Goal: Communication & Community: Answer question/provide support

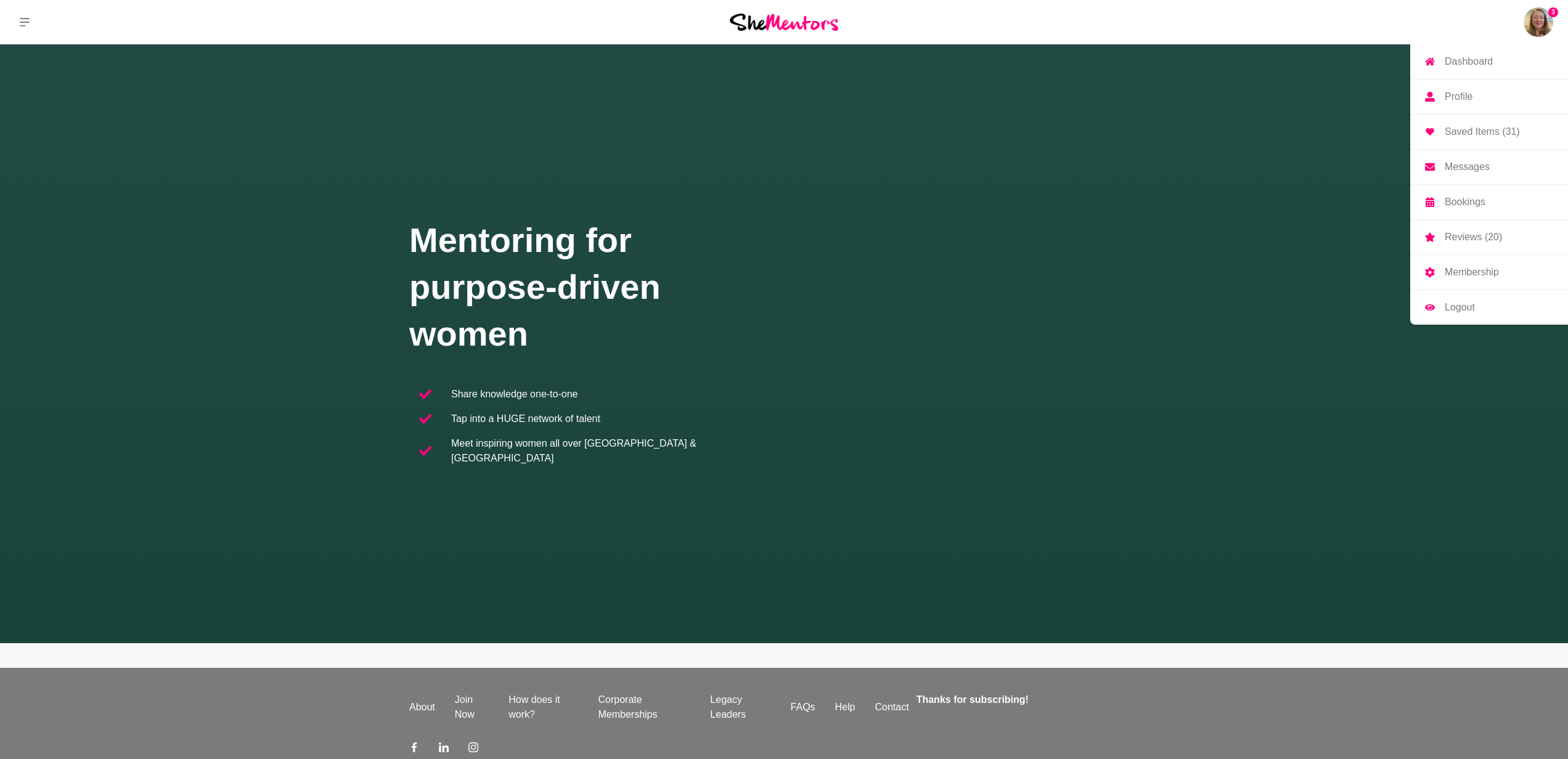
click at [1472, 162] on p "Messages" at bounding box center [1466, 167] width 45 height 10
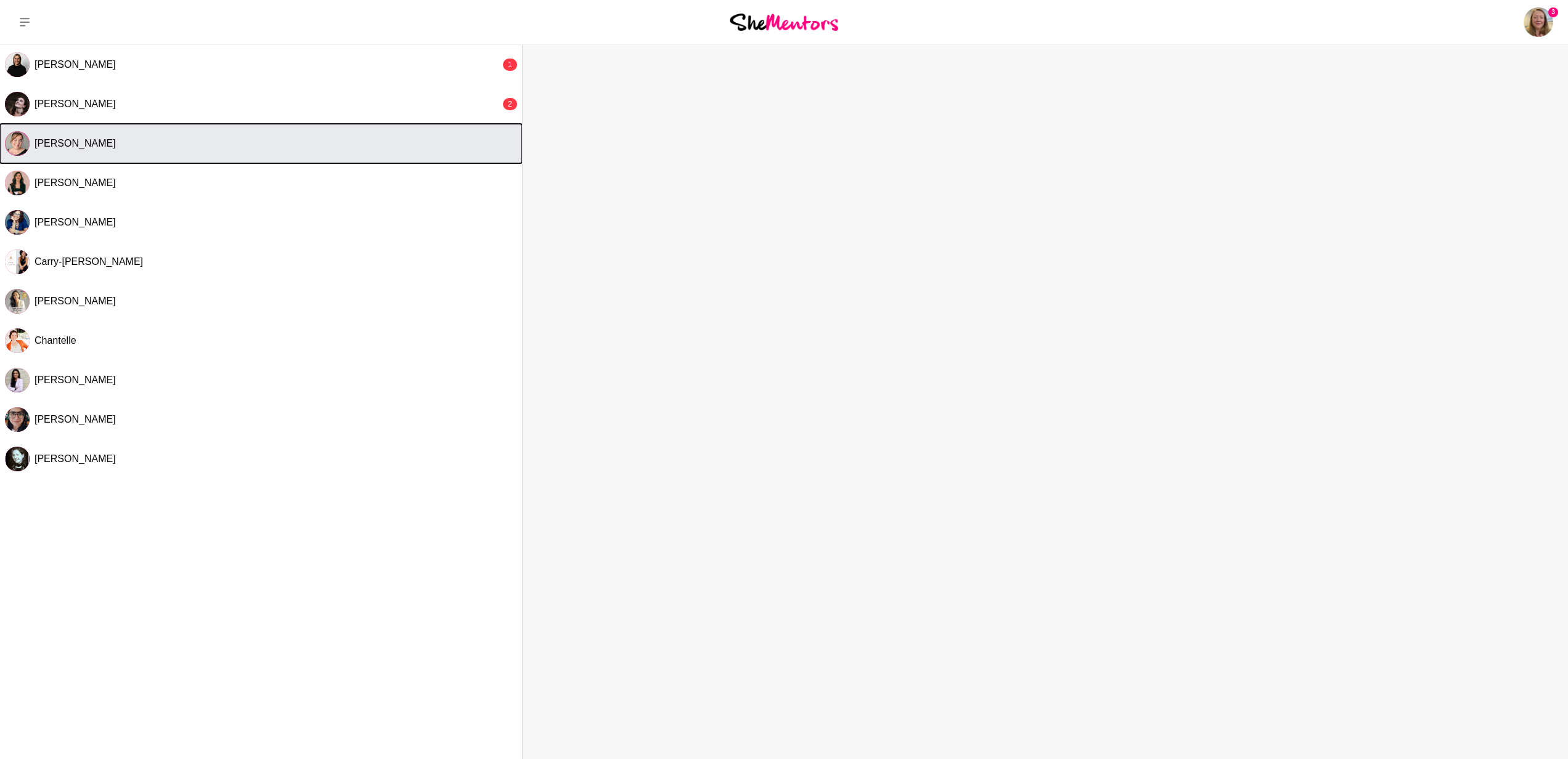
click at [340, 143] on div "[PERSON_NAME]" at bounding box center [275, 143] width 482 height 12
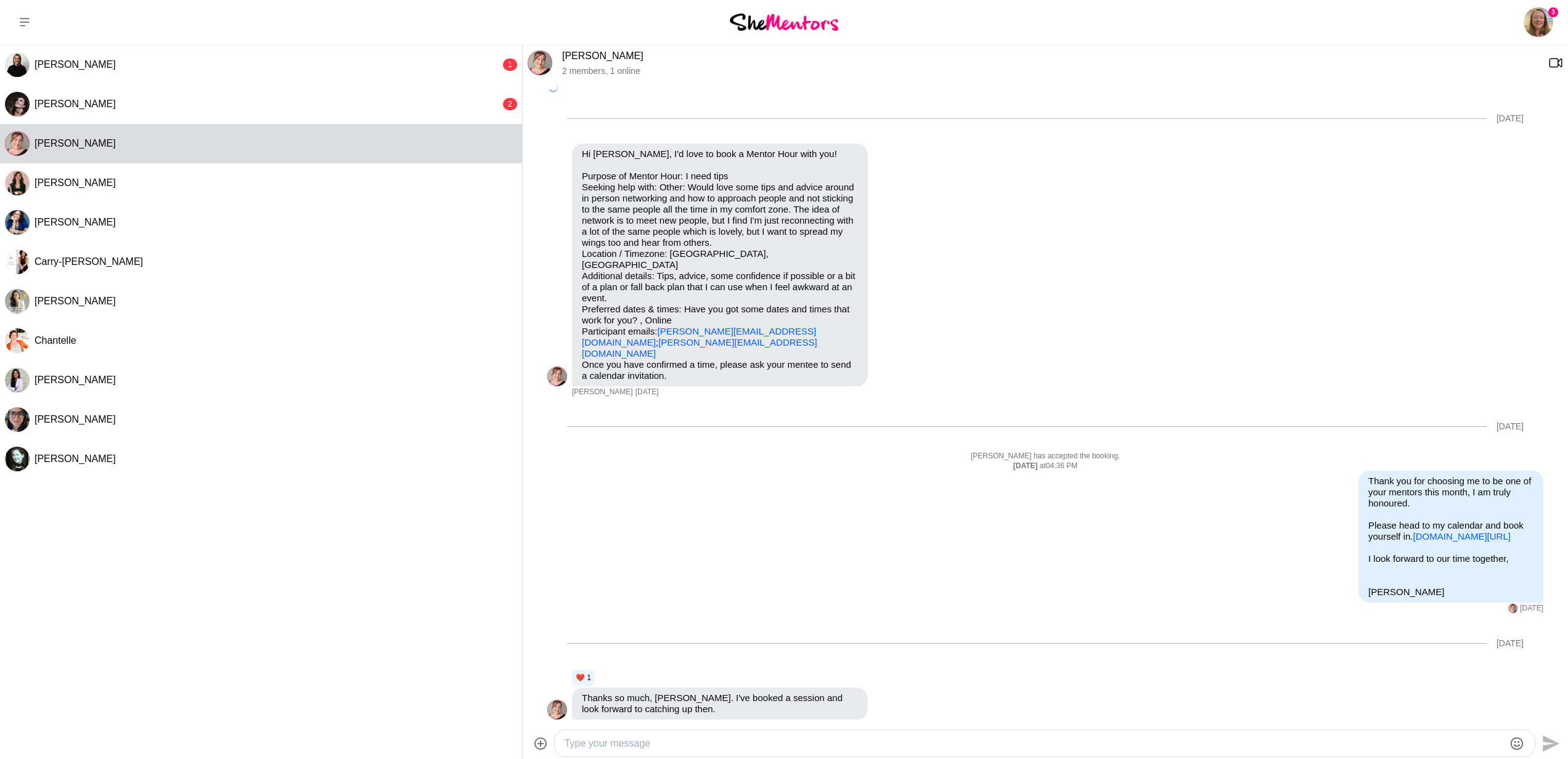
scroll to position [15, 0]
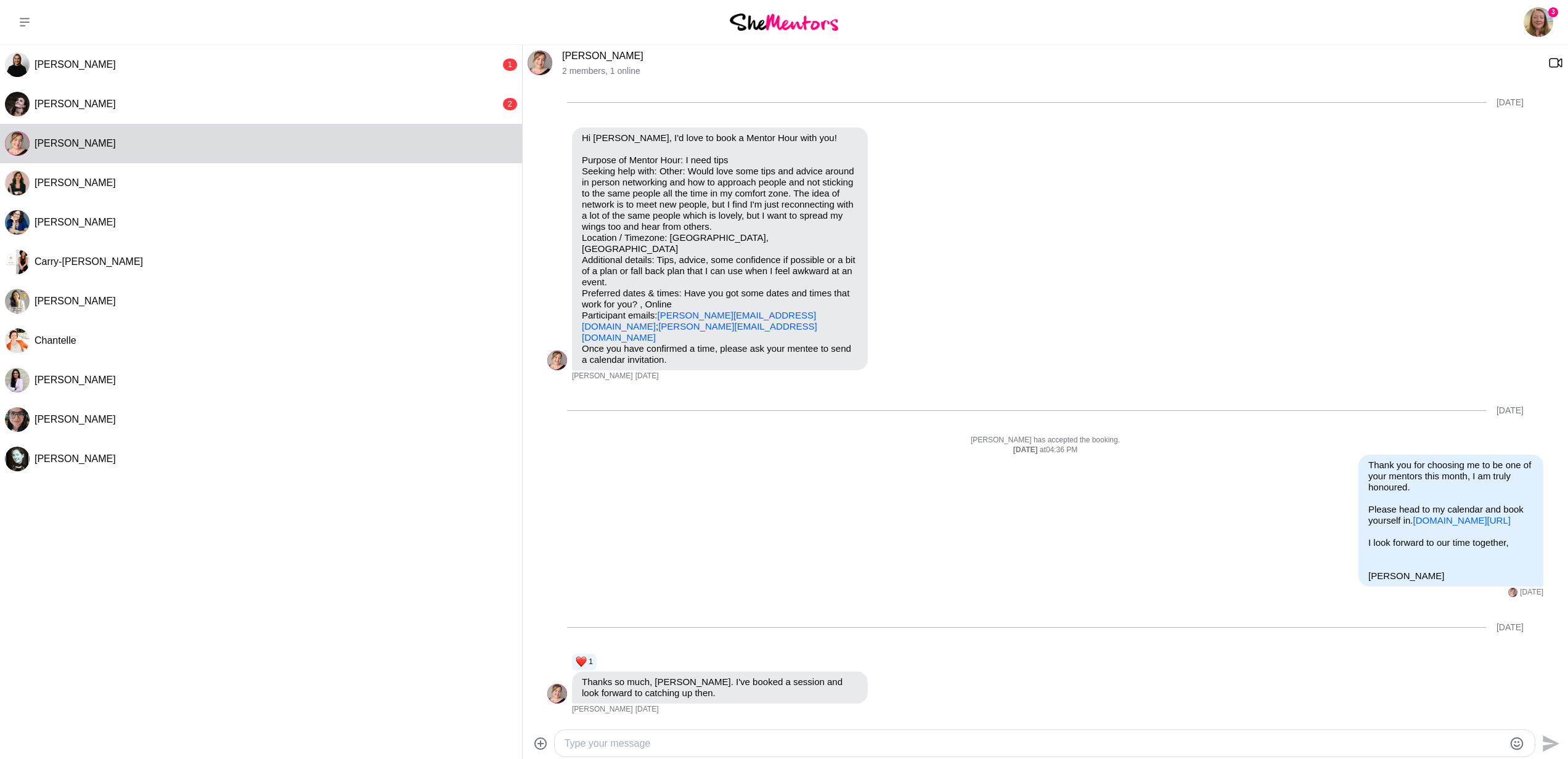
click at [793, 736] on textarea "Type your message" at bounding box center [1034, 743] width 939 height 15
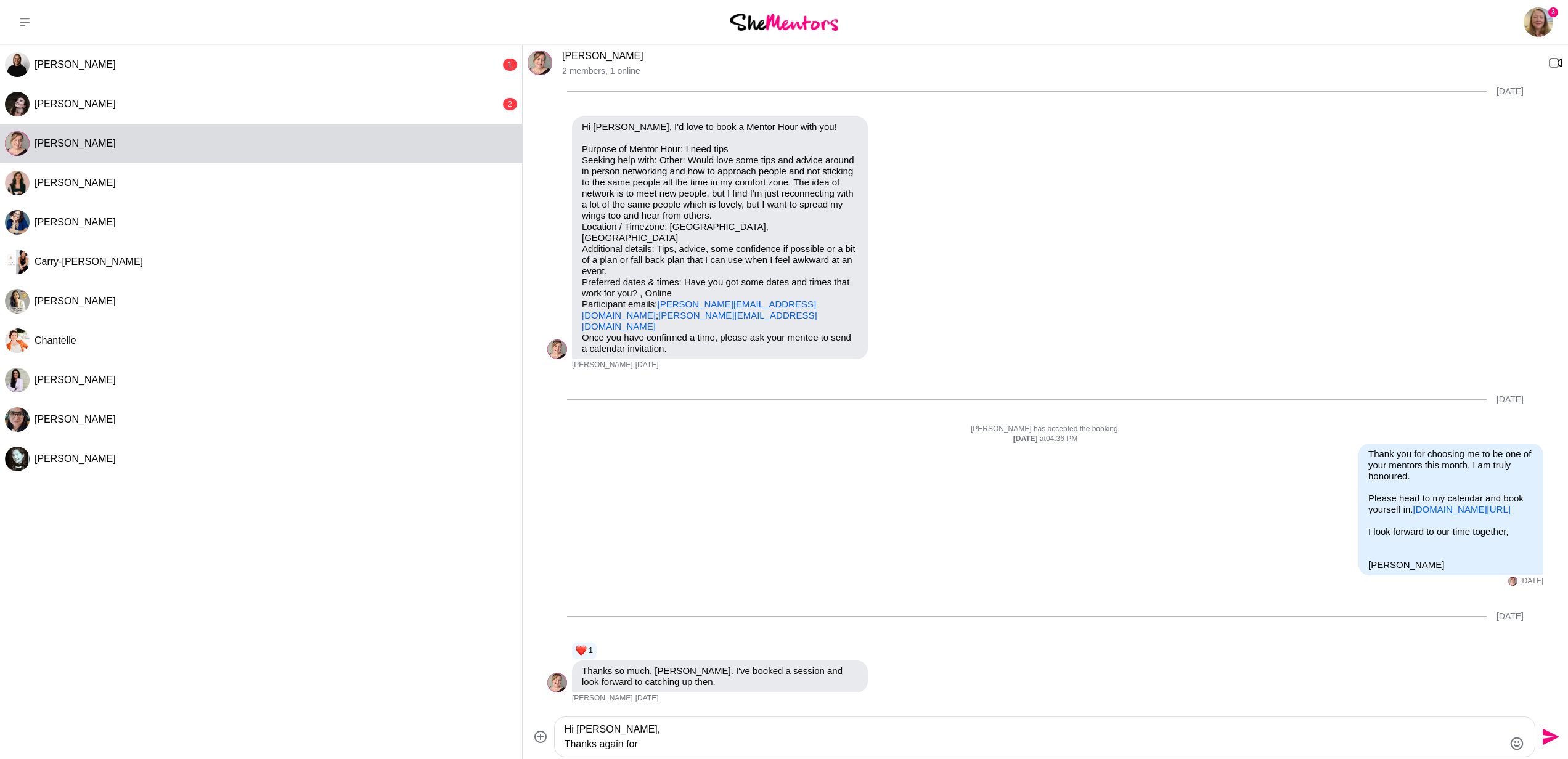
click at [565, 743] on textarea "Hi [PERSON_NAME], Thanks again for" at bounding box center [1034, 737] width 939 height 30
click at [659, 744] on textarea "Hi [PERSON_NAME], Thanks again for" at bounding box center [1034, 737] width 939 height 30
drag, startPoint x: 615, startPoint y: 745, endPoint x: 557, endPoint y: 743, distance: 58.0
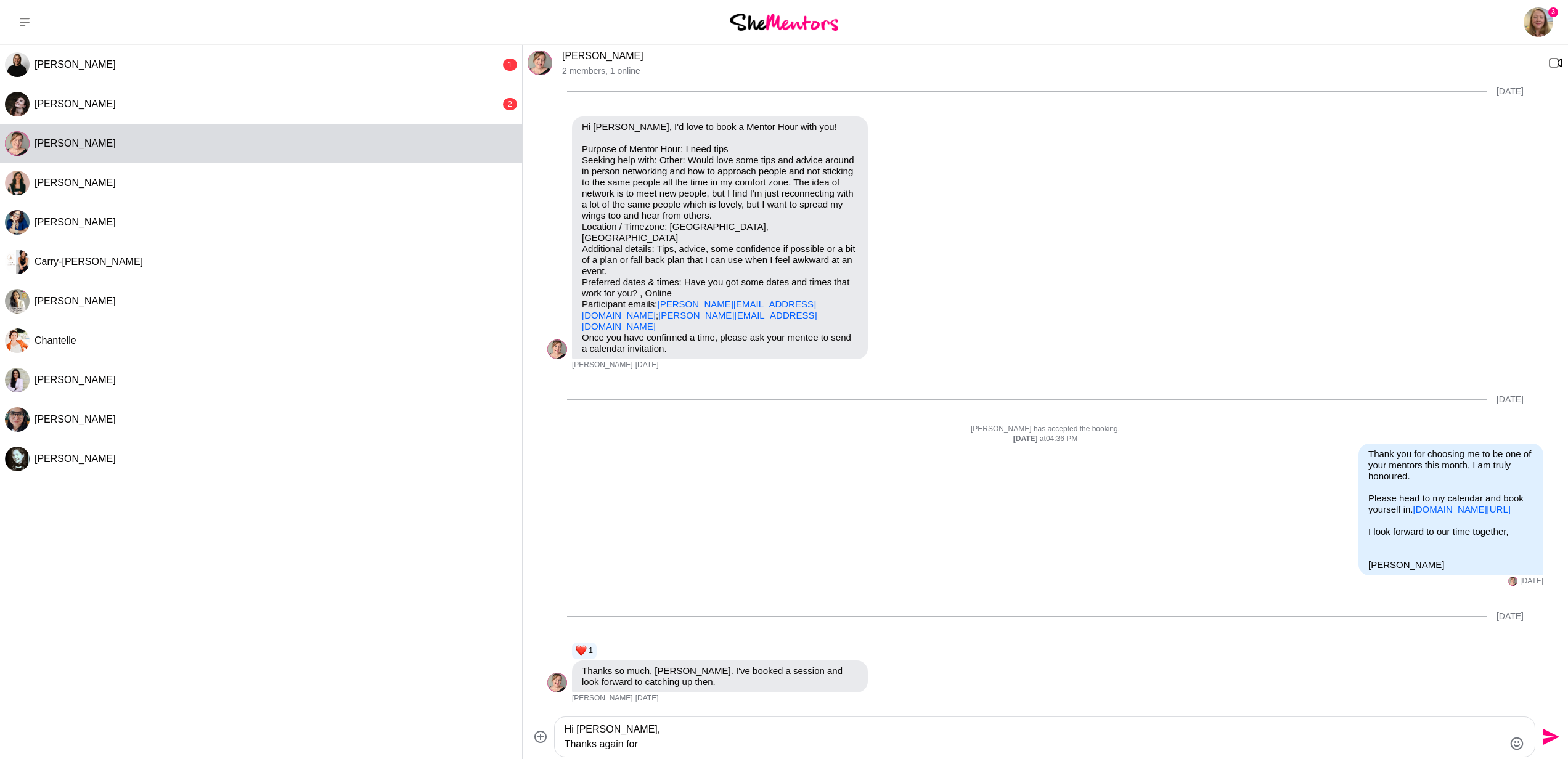
click at [557, 743] on div "Hi [PERSON_NAME], Thanks again for" at bounding box center [1045, 737] width 979 height 39
click at [580, 745] on textarea "Hi [PERSON_NAME], Spologies" at bounding box center [1034, 737] width 939 height 30
click at [980, 736] on textarea "Hi [PERSON_NAME], Apologies for having to move [DATE] call to [DATE]. I do hope…" at bounding box center [1034, 737] width 939 height 30
click at [1005, 742] on textarea "Hi [PERSON_NAME], Apologies for having to move [DATE] call to [DATE]. I do hope…" at bounding box center [1034, 737] width 939 height 30
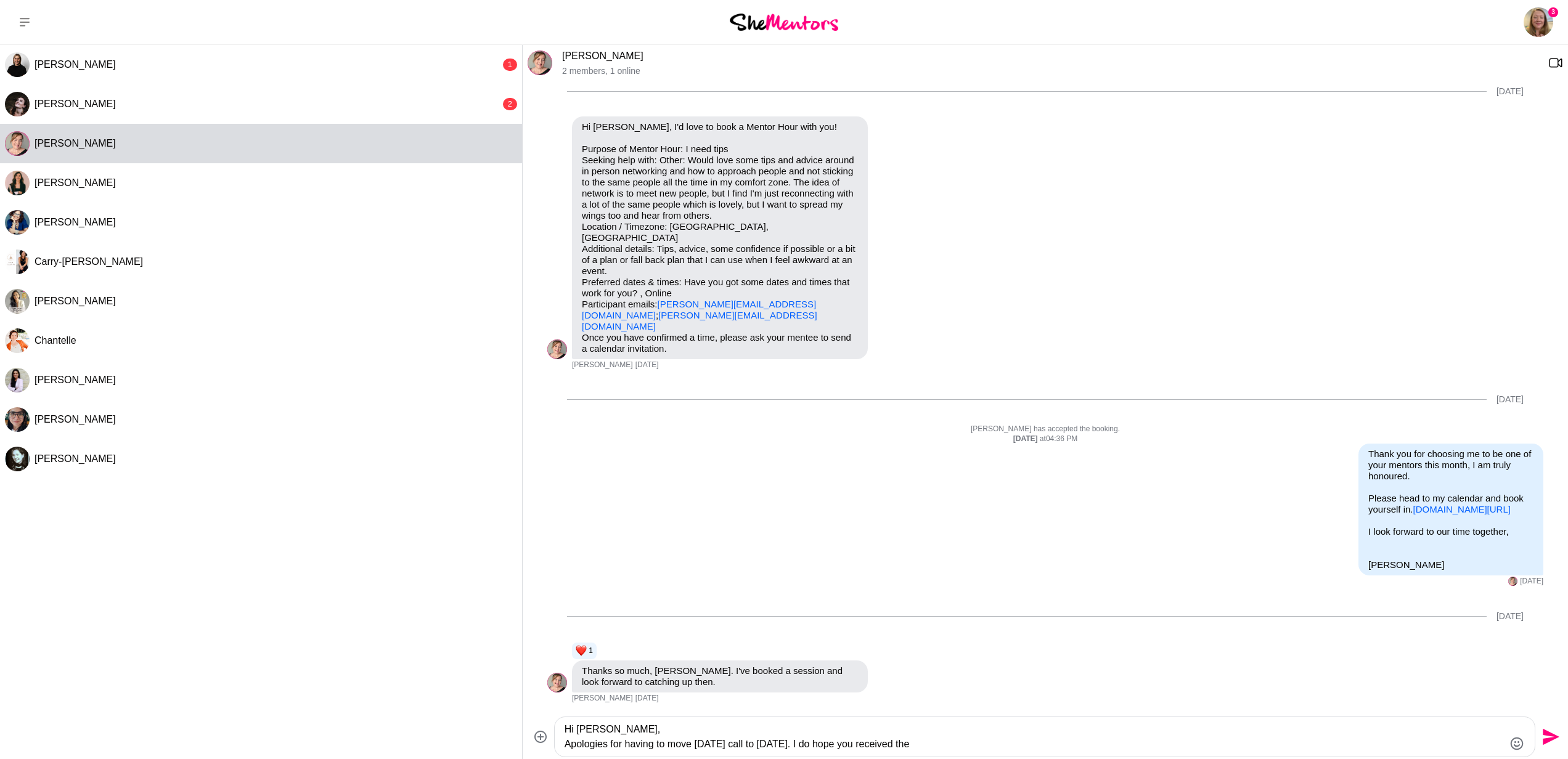
drag, startPoint x: 809, startPoint y: 746, endPoint x: 932, endPoint y: 743, distance: 123.0
click at [932, 743] on textarea "Hi [PERSON_NAME], Apologies for having to move [DATE] call to [DATE]. I do hope…" at bounding box center [1034, 737] width 939 height 30
click at [1230, 744] on textarea "Hi [PERSON_NAME], Apologies for having to move [DATE] call to [DATE]. I'm on th…" at bounding box center [1034, 737] width 939 height 30
click at [1425, 745] on textarea "Hi [PERSON_NAME], Apologies for having to move [DATE] call to [DATE]. I'm on th…" at bounding box center [1034, 737] width 939 height 30
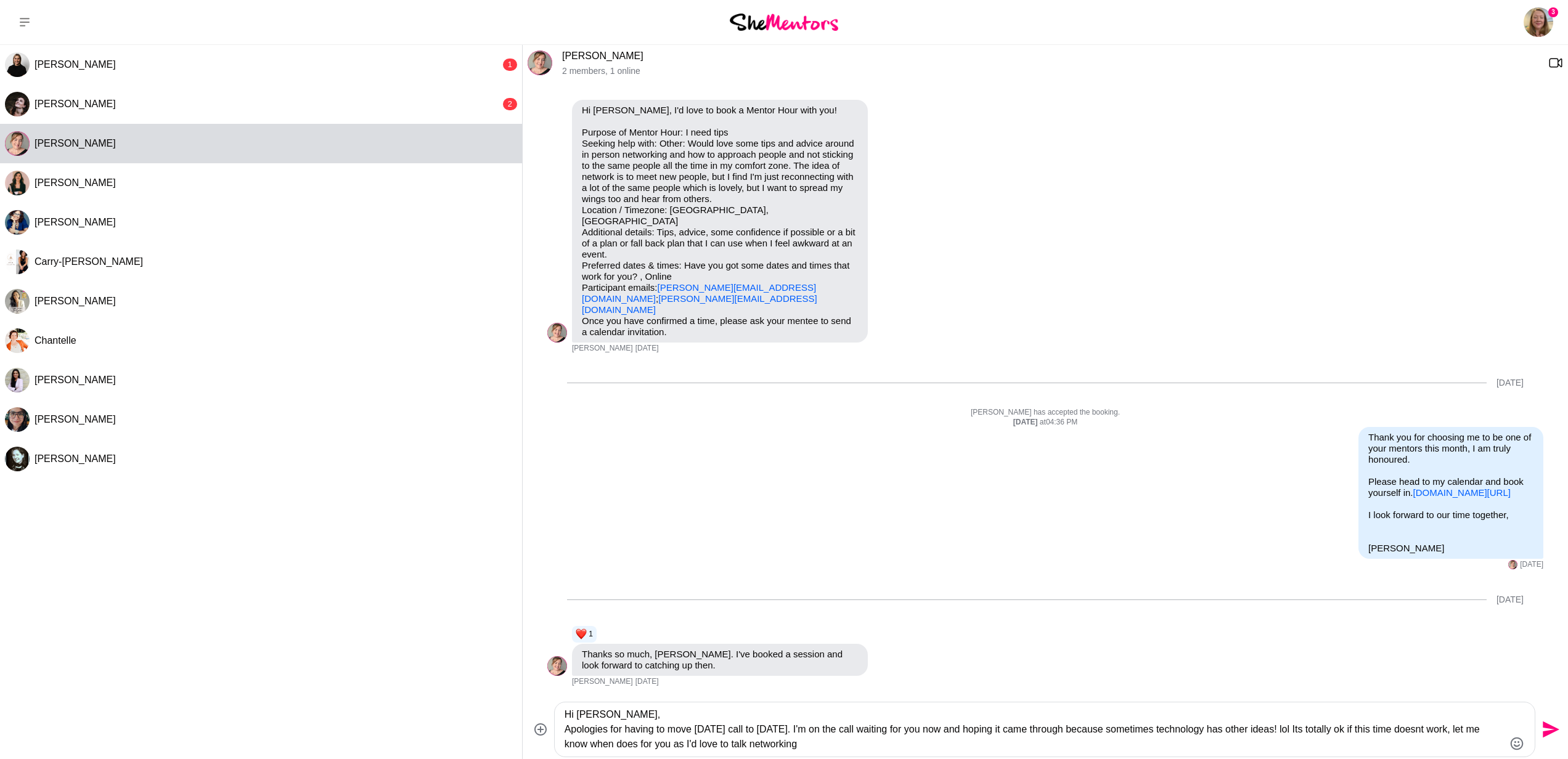
scroll to position [43, 0]
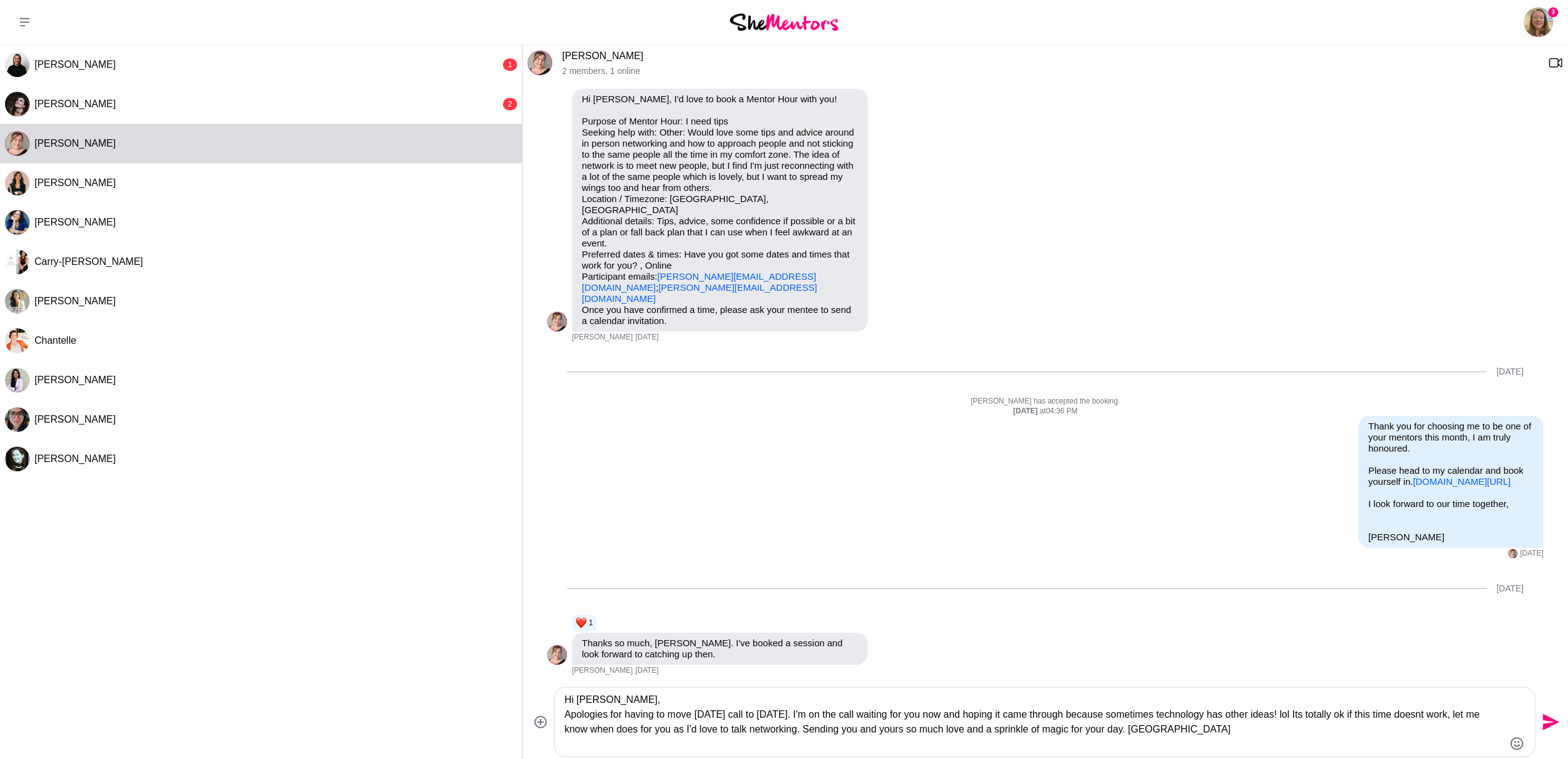
click at [1454, 713] on textarea "Hi [PERSON_NAME], Apologies for having to move [DATE] call to [DATE]. I'm on th…" at bounding box center [1034, 722] width 939 height 59
type textarea "Hi [PERSON_NAME], Apologies for having to move [DATE] call to [DATE]. I'm on th…"
click at [1547, 722] on icon "Send" at bounding box center [1548, 722] width 20 height 20
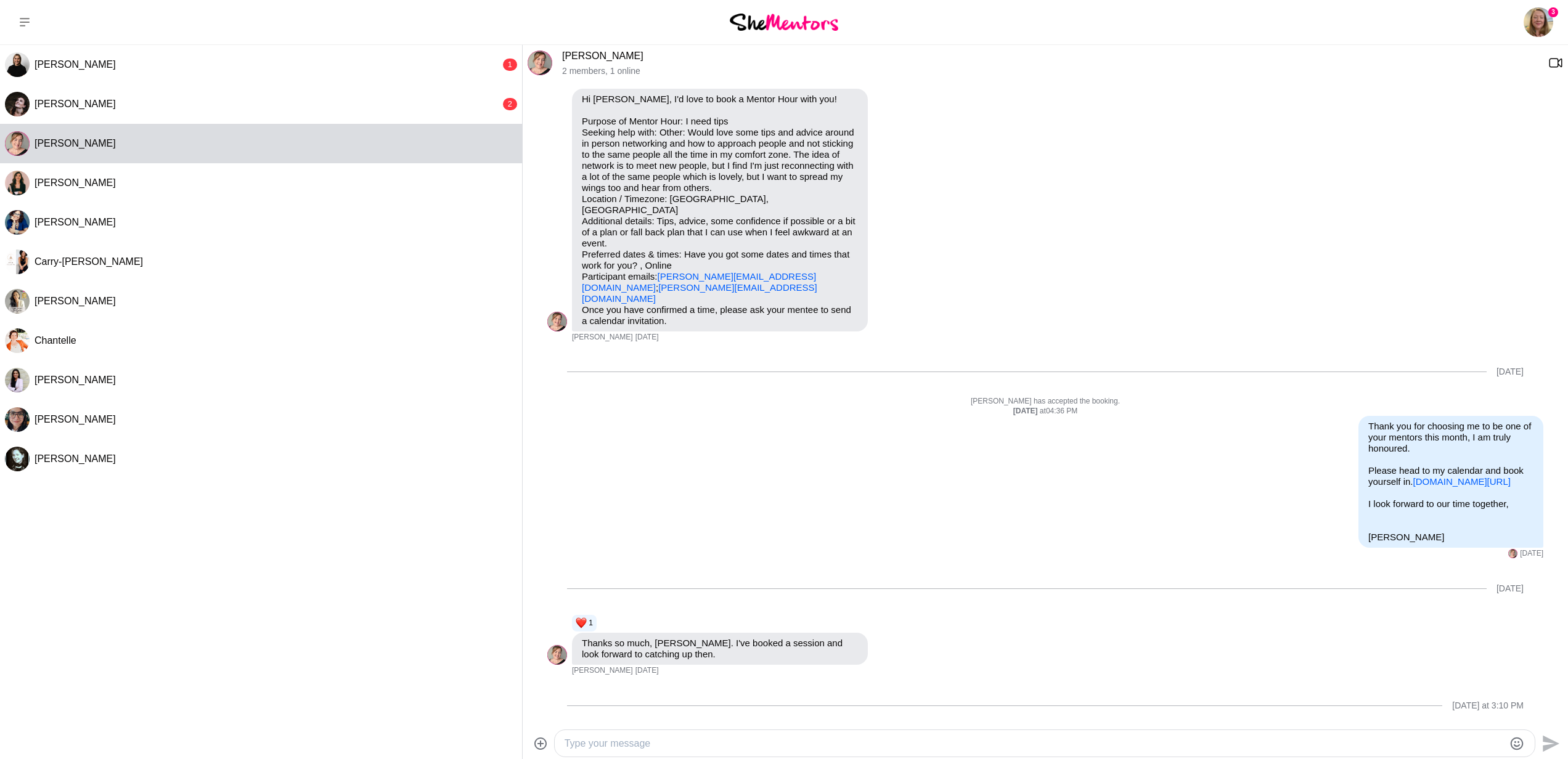
scroll to position [168, 0]
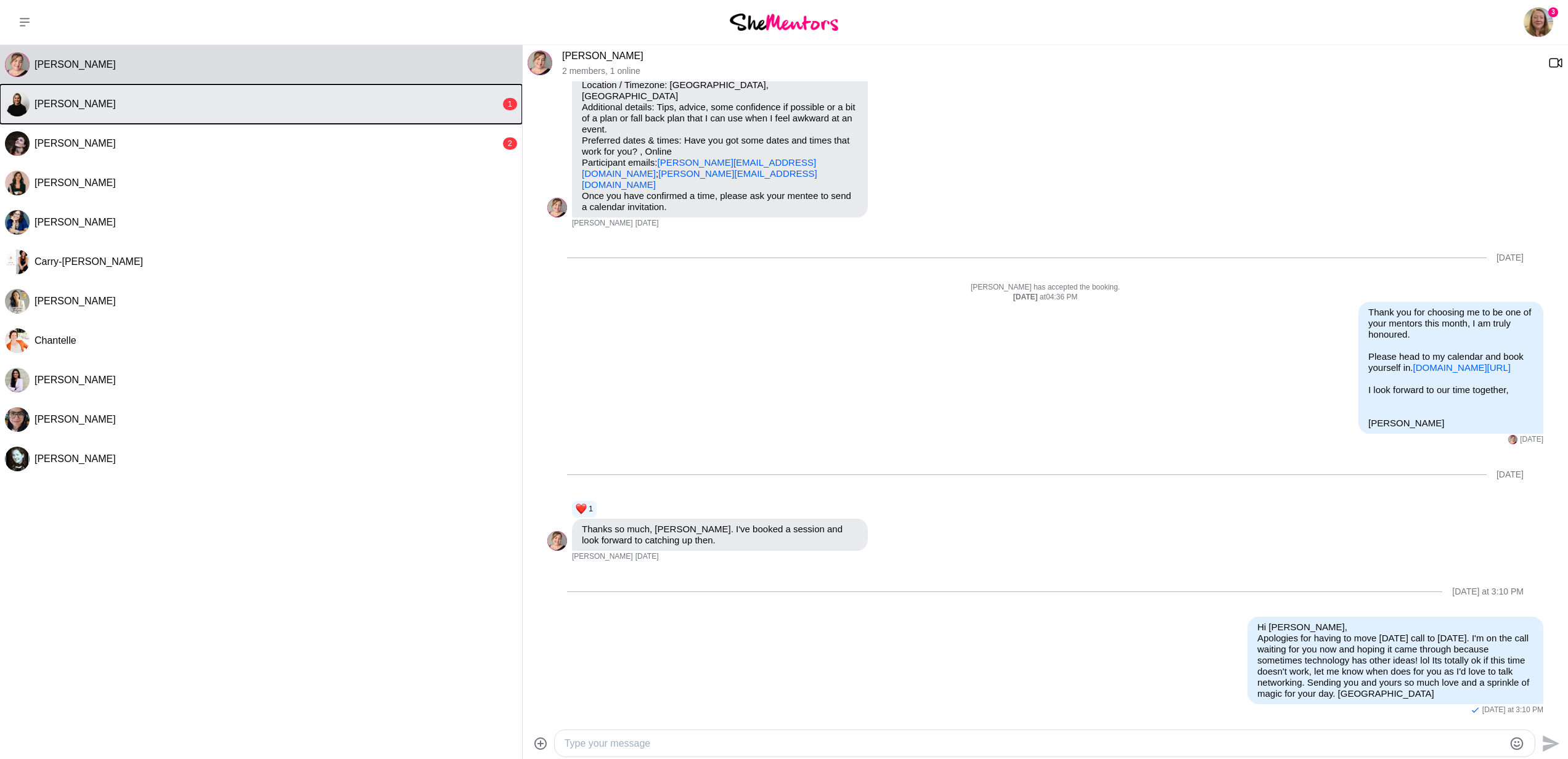
click at [342, 87] on button "[PERSON_NAME] 1" at bounding box center [261, 104] width 522 height 39
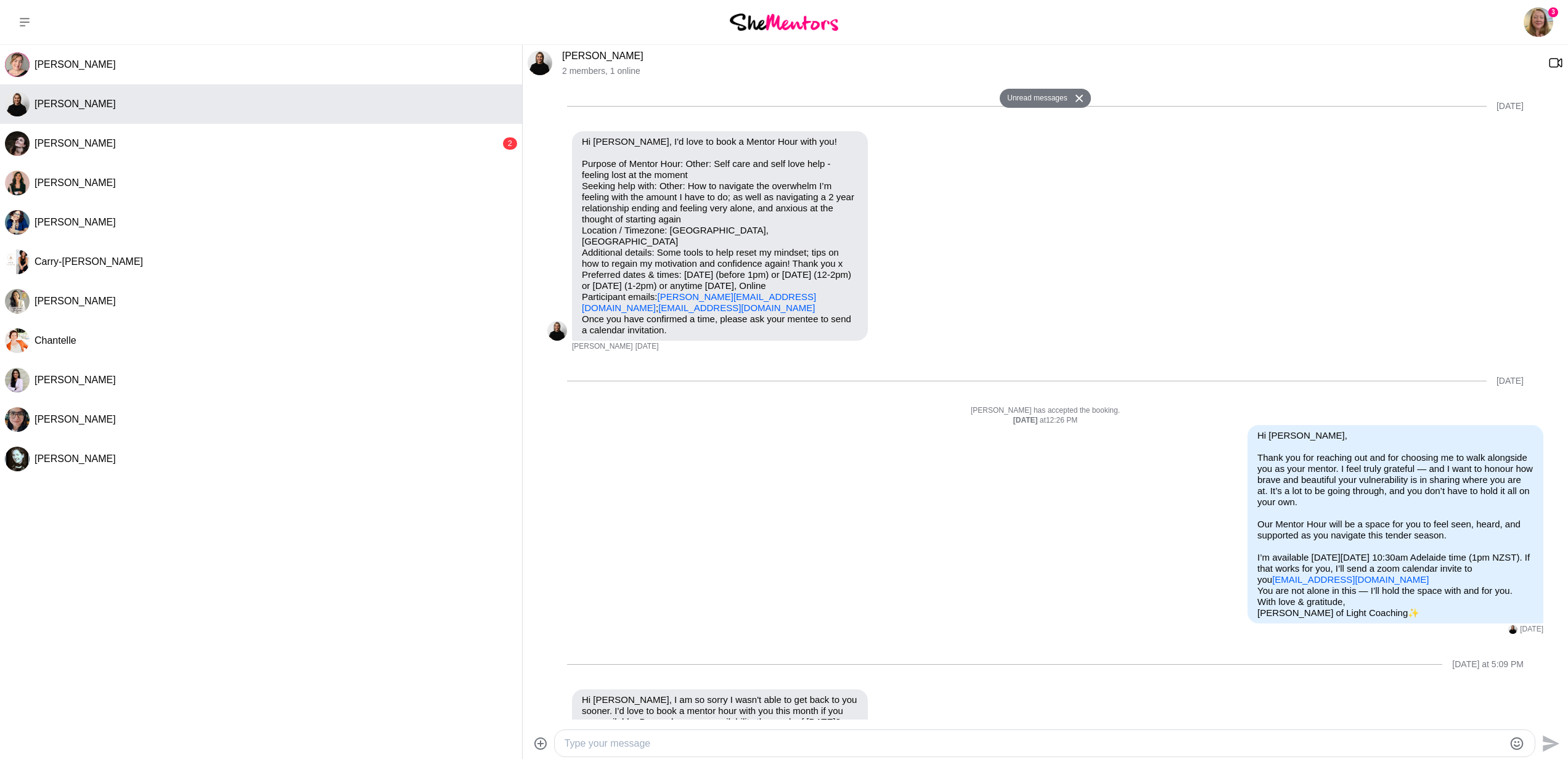
scroll to position [39, 0]
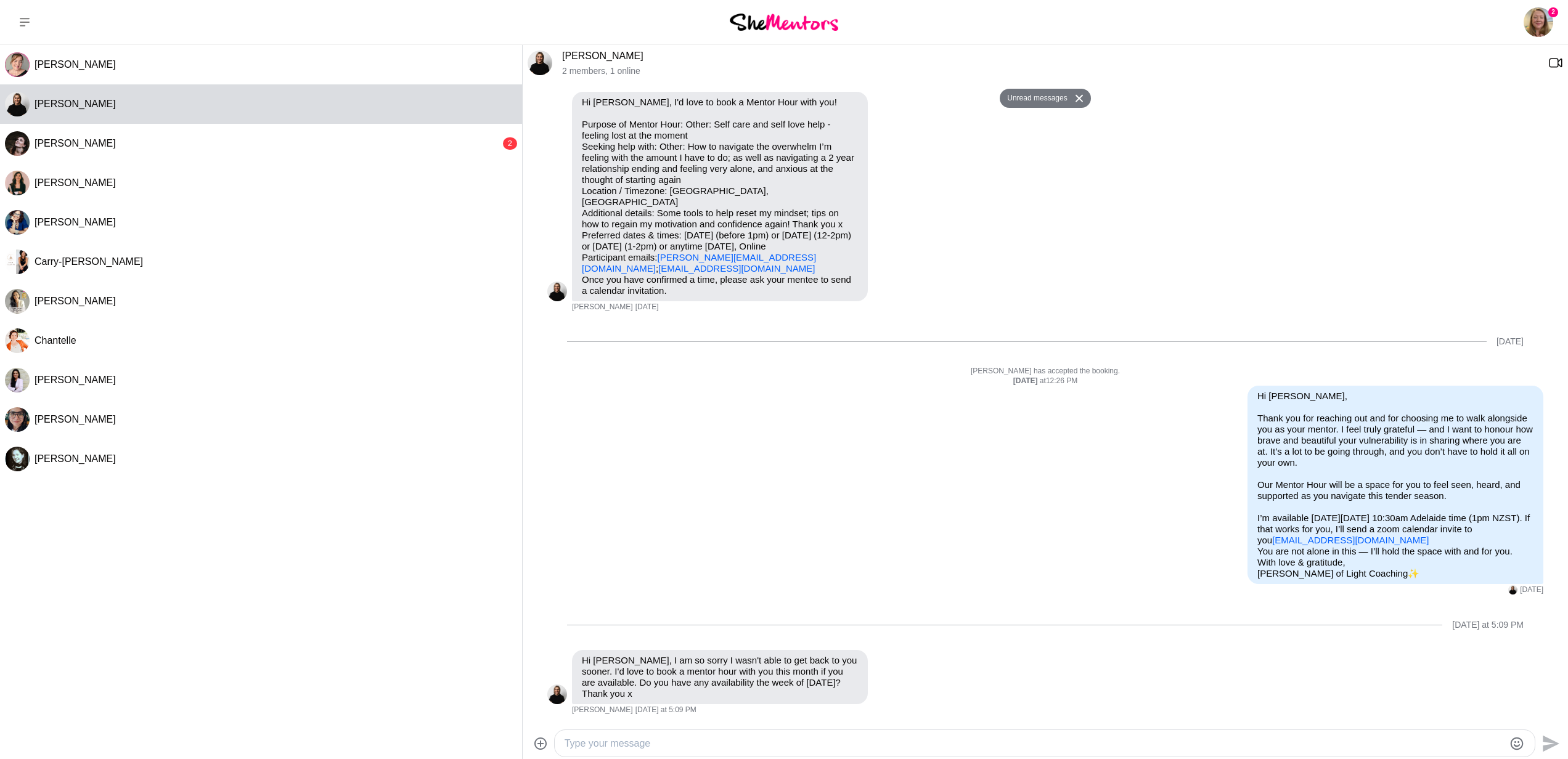
click at [829, 731] on div at bounding box center [1045, 743] width 979 height 26
click at [709, 738] on textarea "Type your message" at bounding box center [1034, 743] width 939 height 15
drag, startPoint x: 1426, startPoint y: 507, endPoint x: 1401, endPoint y: 528, distance: 32.6
click at [1401, 528] on p "I’m available [DATE][DATE] 10:30am Adelaide time (1pm NZST). If that works for …" at bounding box center [1395, 530] width 276 height 34
drag, startPoint x: 1422, startPoint y: 507, endPoint x: 1419, endPoint y: 525, distance: 18.2
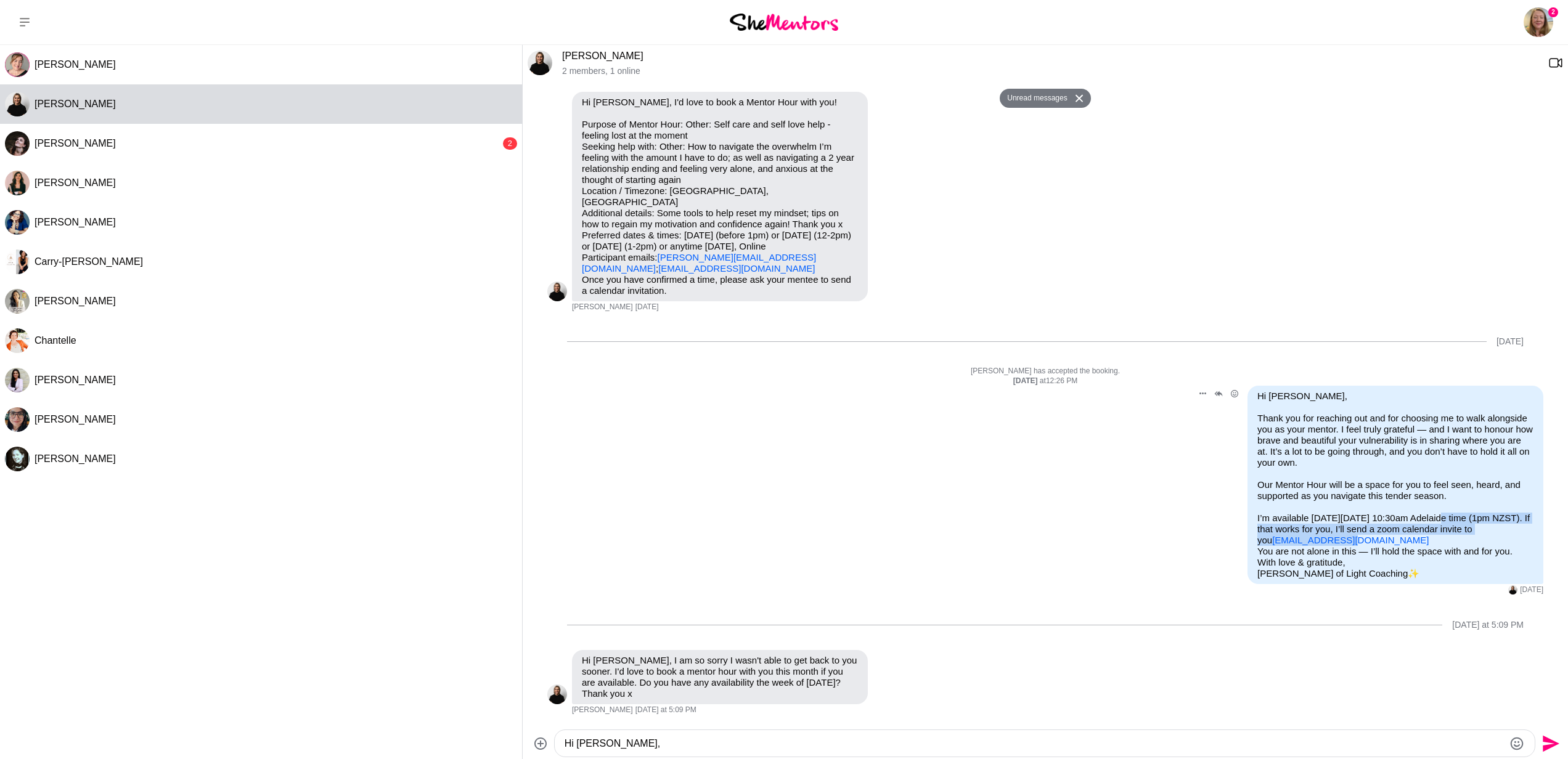
click at [1419, 525] on p "I’m available [DATE][DATE] 10:30am Adelaide time (1pm NZST). If that works for …" at bounding box center [1395, 530] width 276 height 34
copy p "10:30am Adelaide time (1pm NZST). If that works for you, I’ll send a zoom calen…"
click at [858, 734] on div "Hi [PERSON_NAME]," at bounding box center [1045, 743] width 979 height 26
click at [858, 738] on textarea "Hi [PERSON_NAME]," at bounding box center [1034, 743] width 939 height 15
paste textarea "10:30am Adelaide time (1pm NZST). If that works for you, I’ll send a zoom calen…"
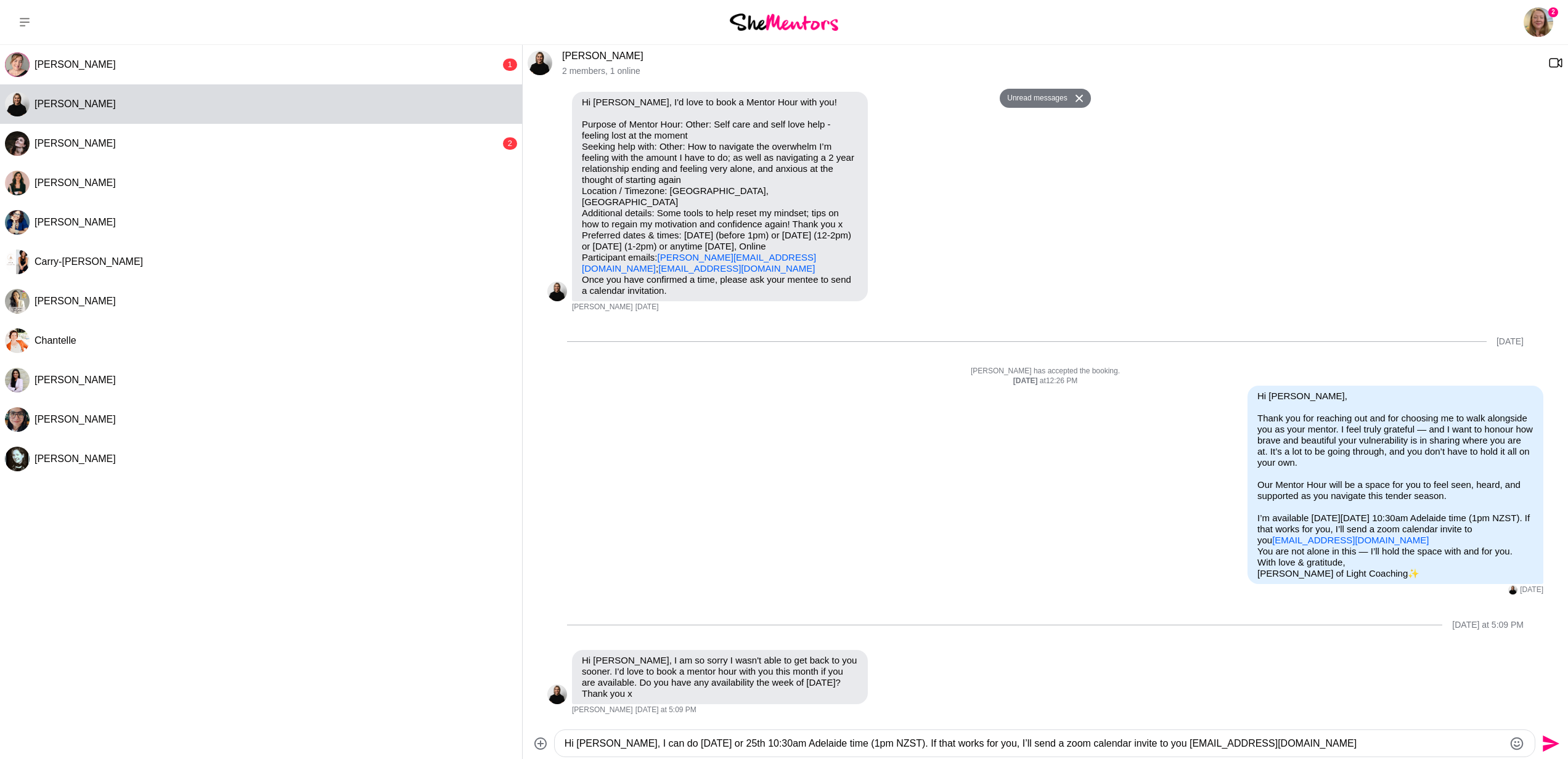
click at [806, 745] on textarea "Hi [PERSON_NAME], I can do [DATE] or 25th 10:30am Adelaide time (1pm NZST). If …" at bounding box center [1034, 743] width 939 height 15
type textarea "Hi [PERSON_NAME], I can do [DATE] or 25th at 10:30am Adelaide time (1pm NZST). …"
click at [1551, 744] on icon "Send" at bounding box center [1550, 743] width 17 height 17
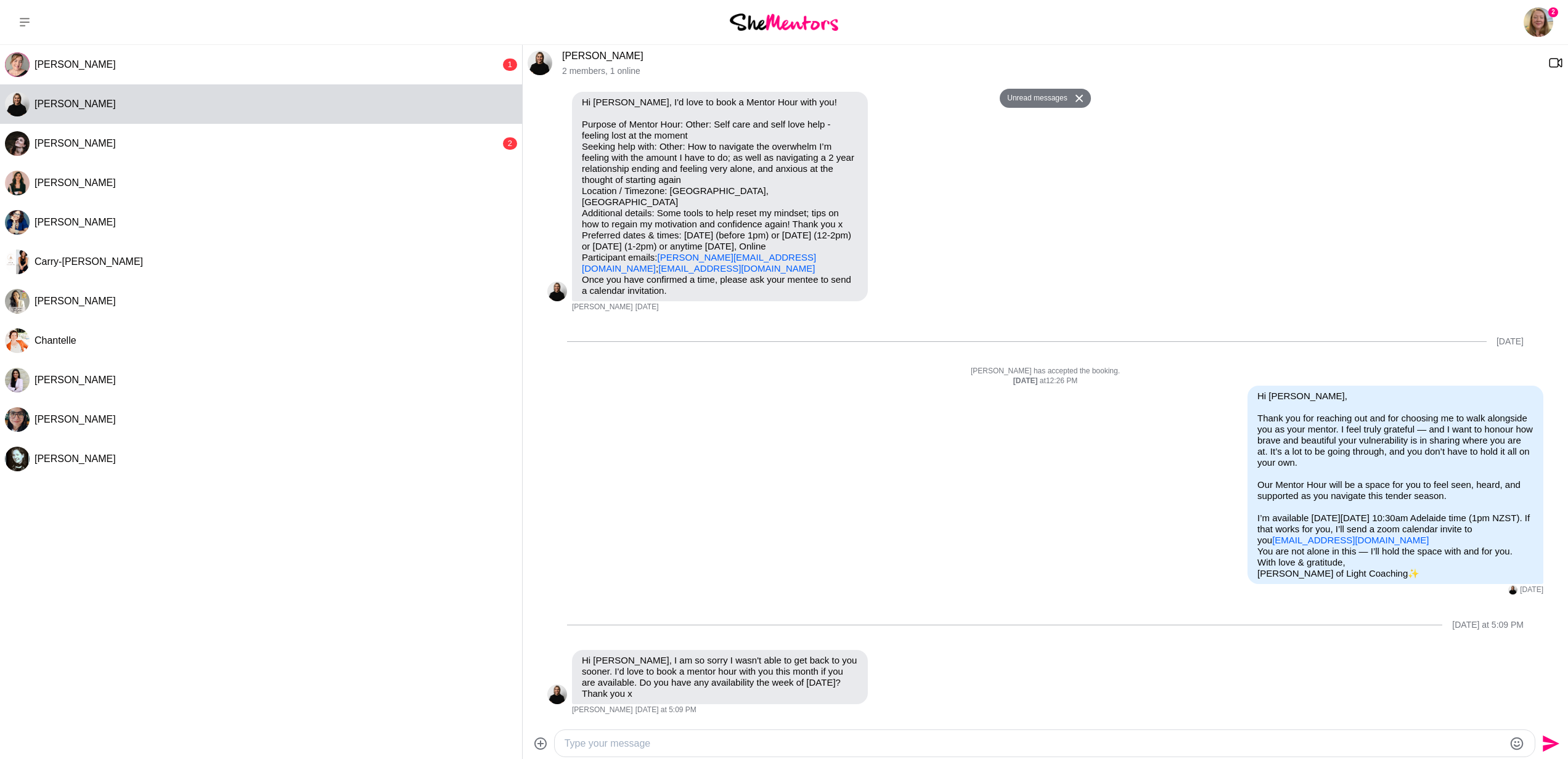
scroll to position [148, 0]
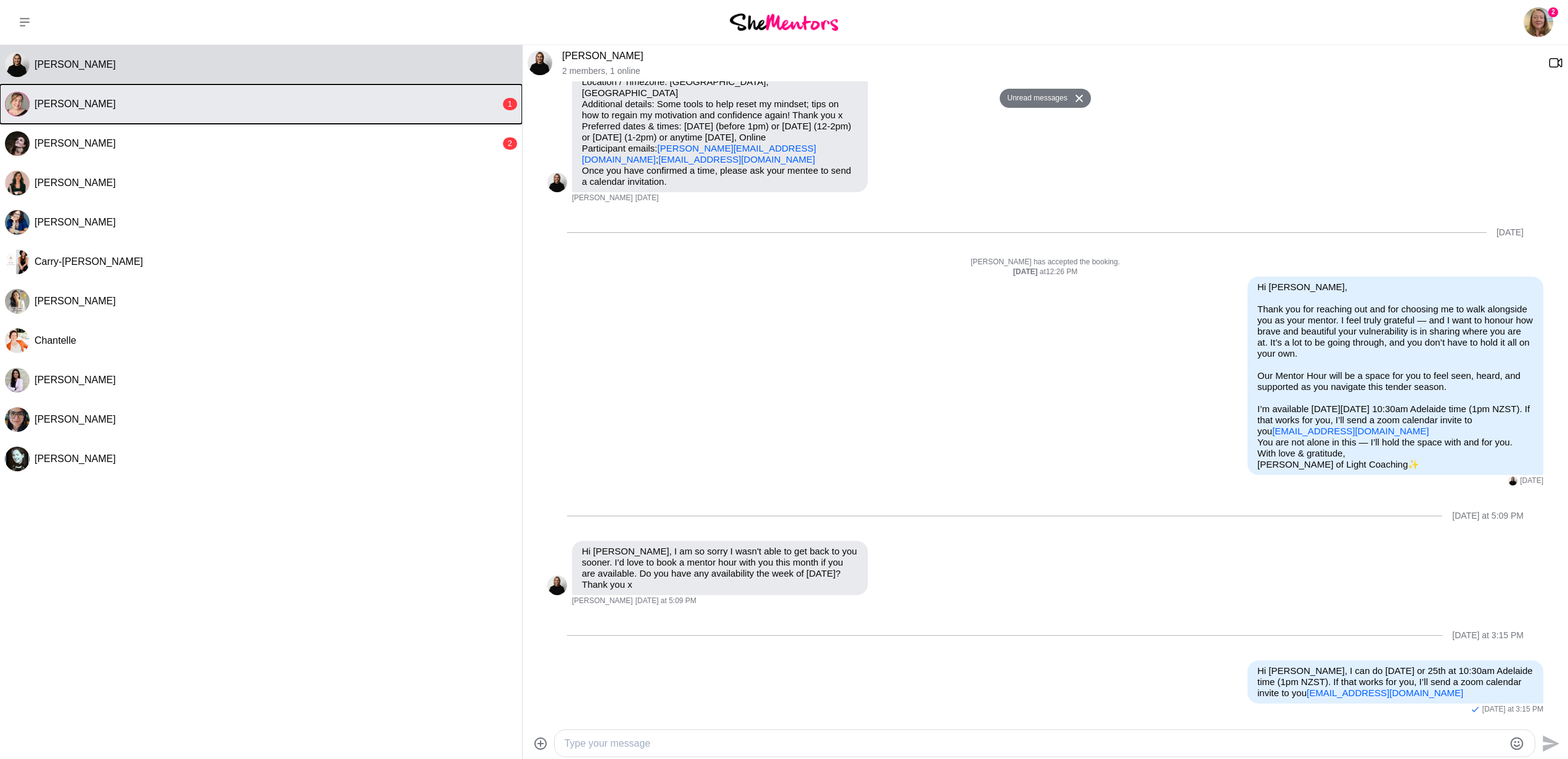
click at [231, 103] on div "[PERSON_NAME]" at bounding box center [267, 104] width 465 height 12
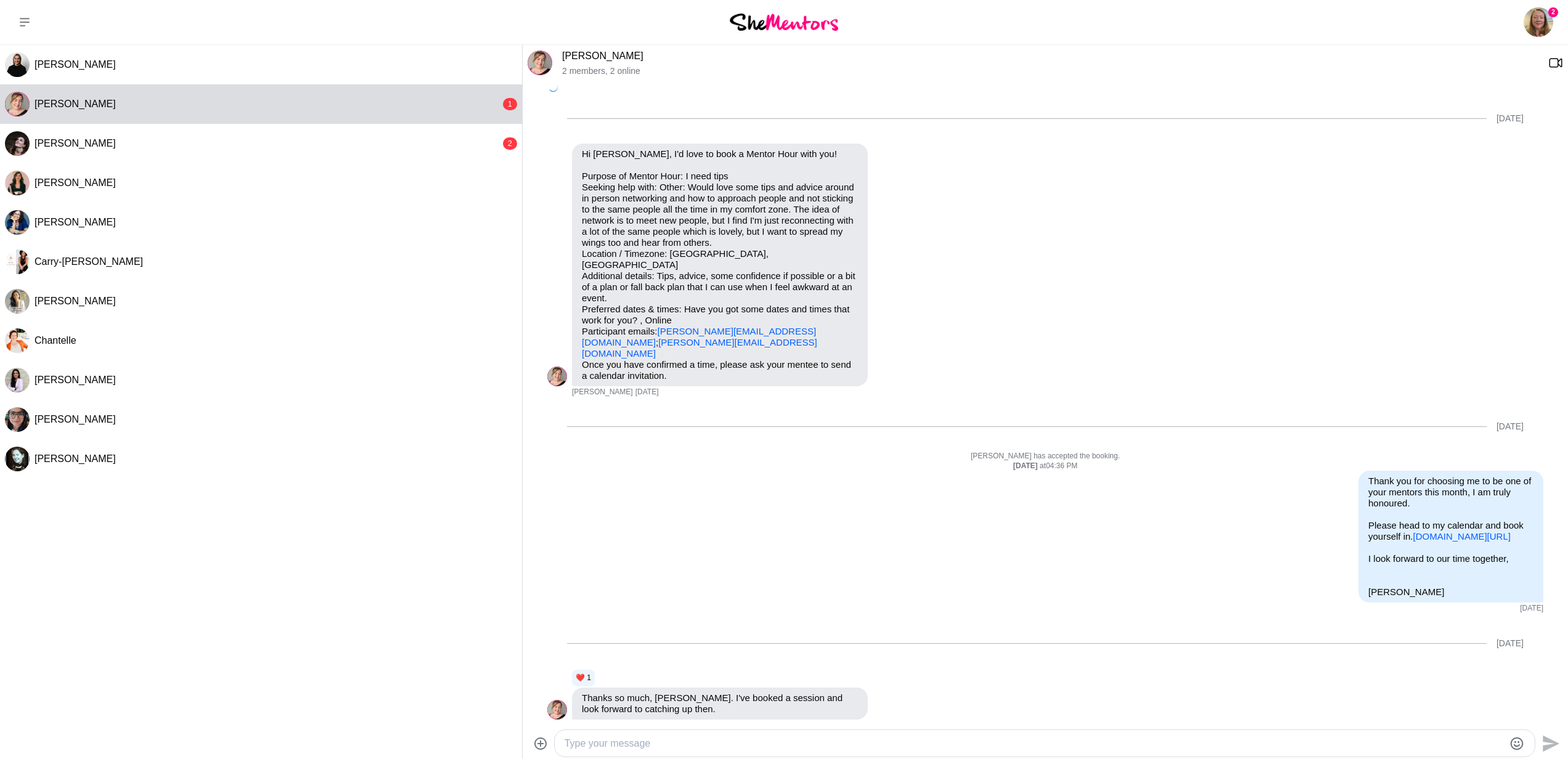
scroll to position [268, 0]
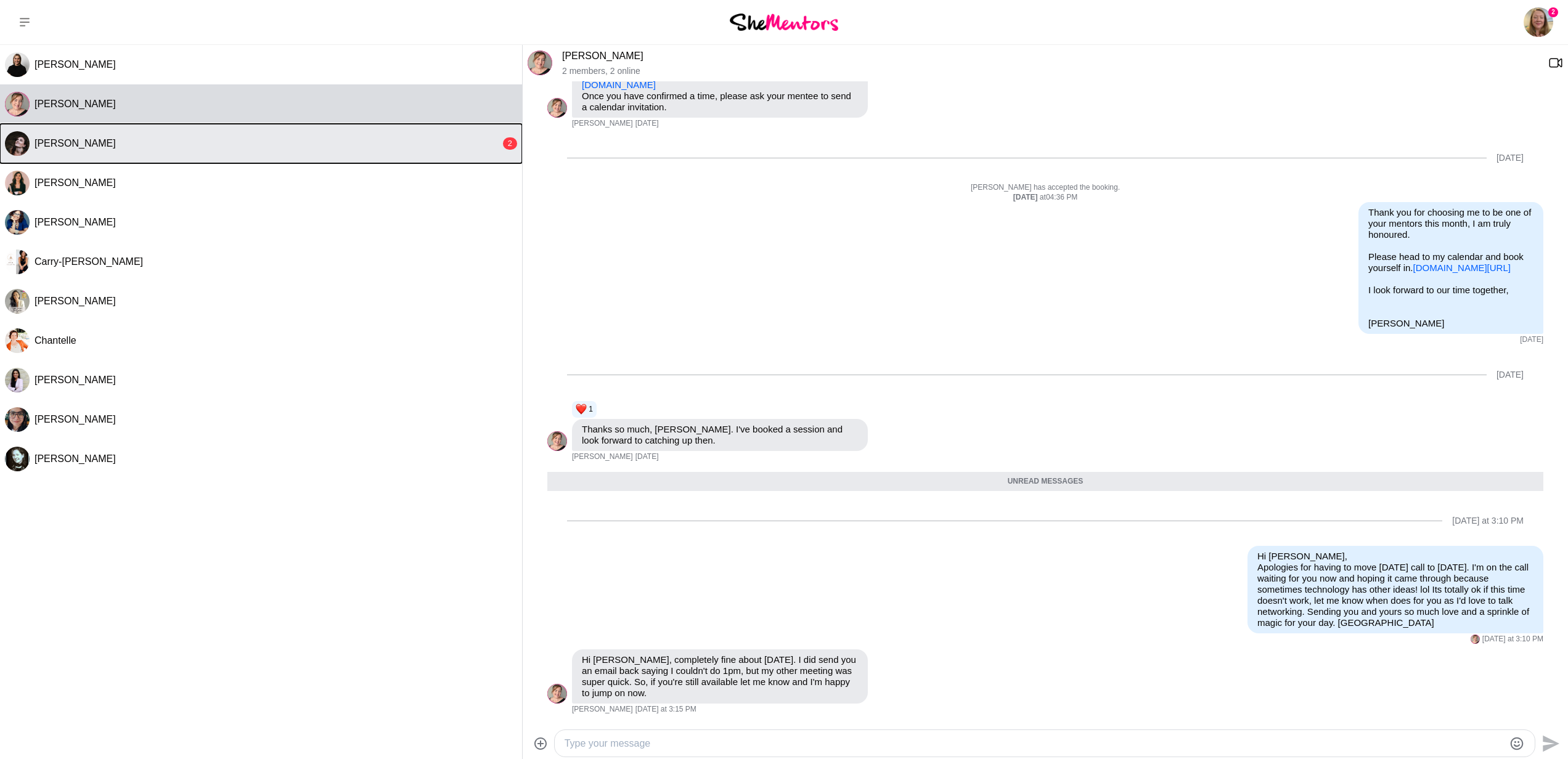
click at [142, 139] on div "[PERSON_NAME]" at bounding box center [267, 143] width 465 height 12
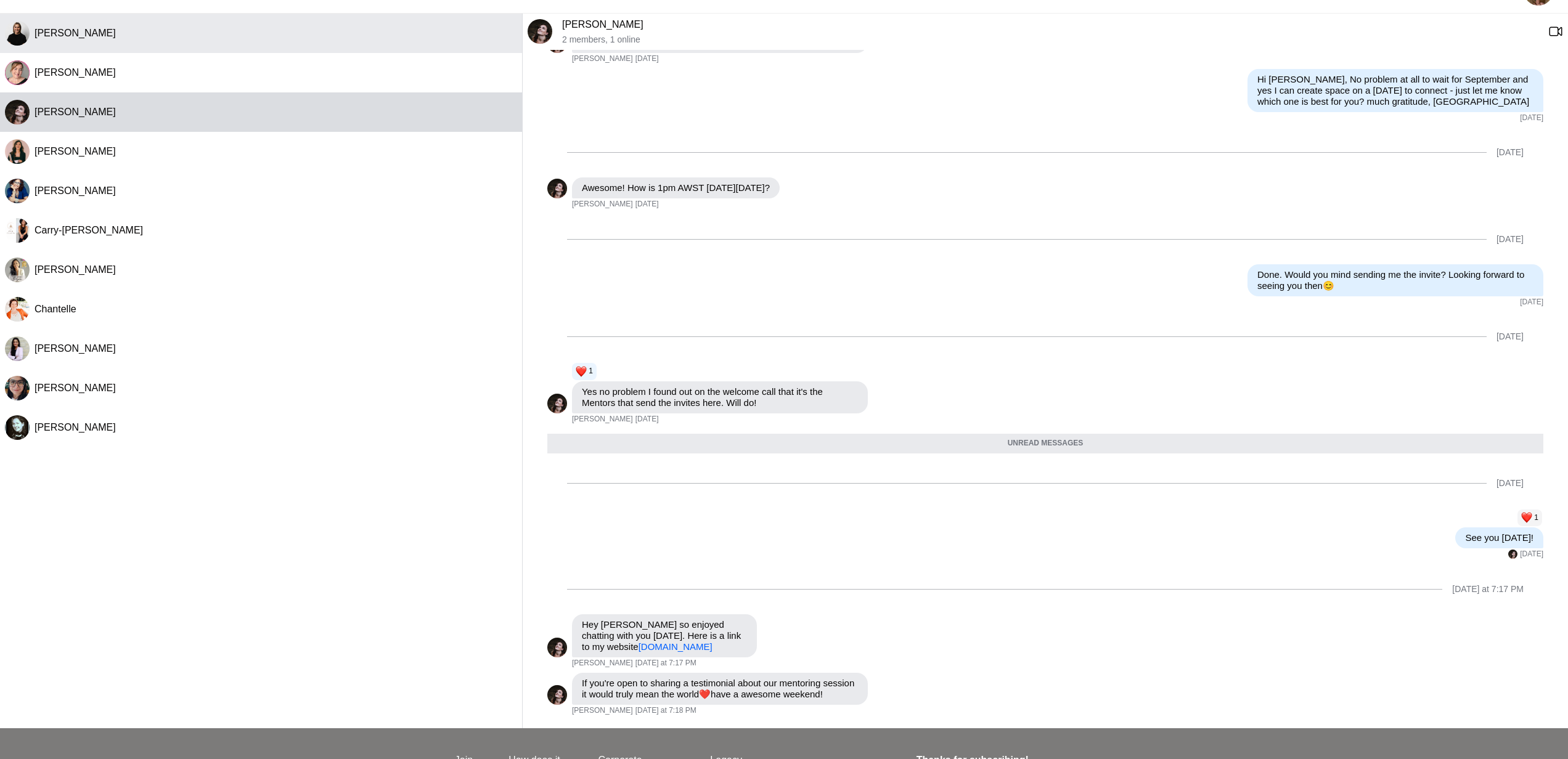
scroll to position [31, 0]
click at [112, 31] on div "[PERSON_NAME]" at bounding box center [275, 34] width 482 height 12
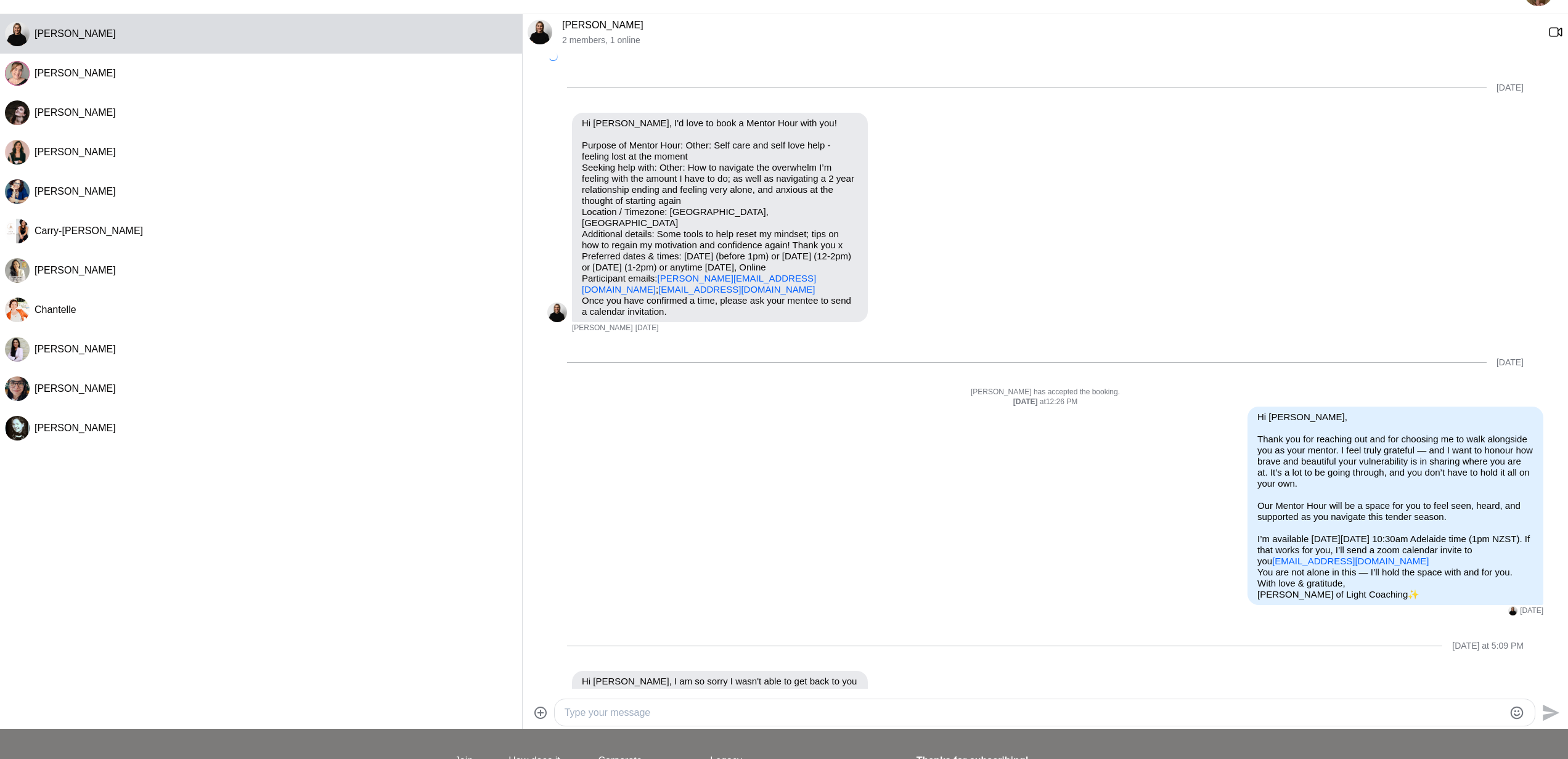
scroll to position [148, 0]
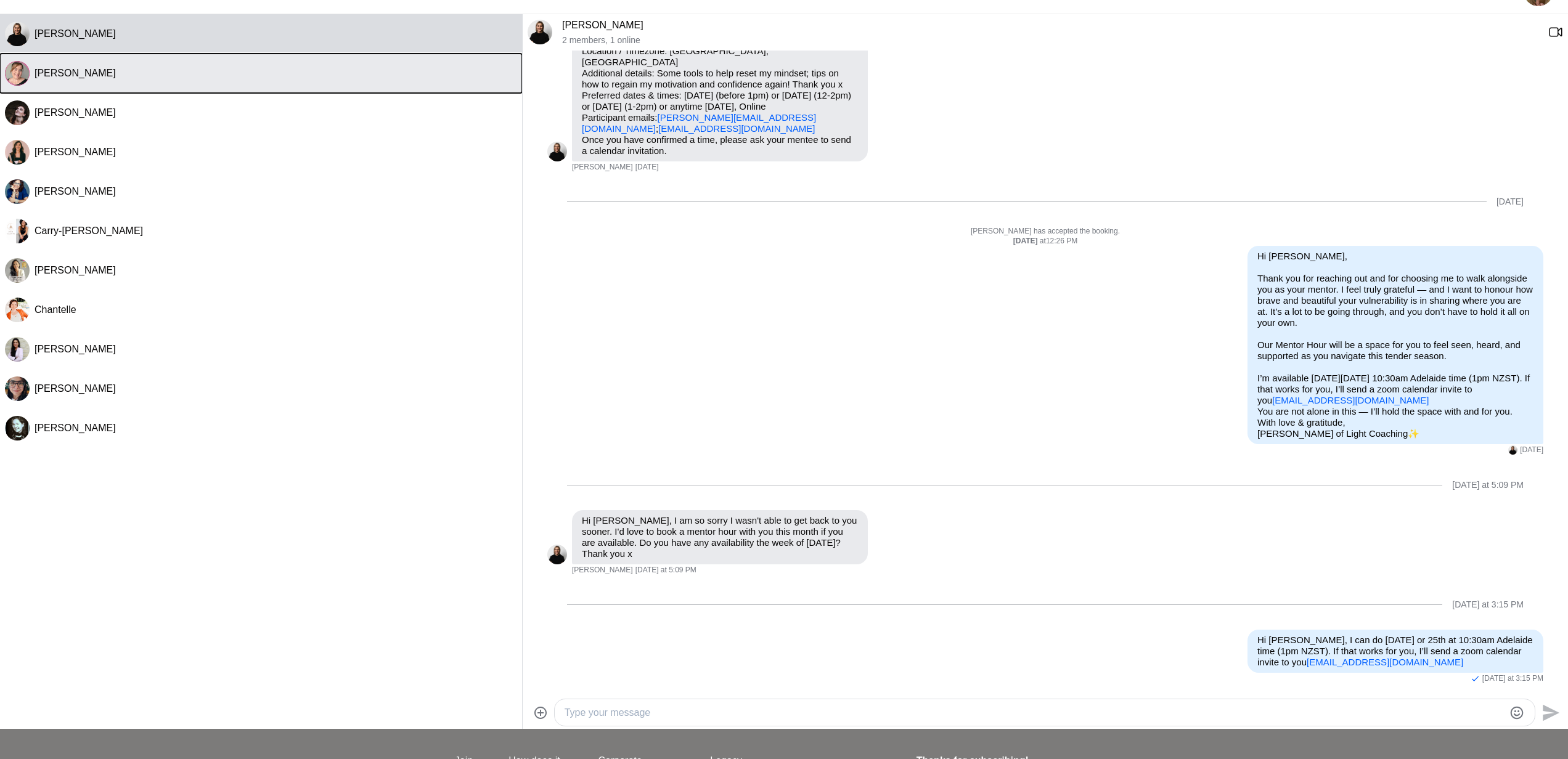
click at [118, 62] on button "[PERSON_NAME]" at bounding box center [261, 73] width 522 height 39
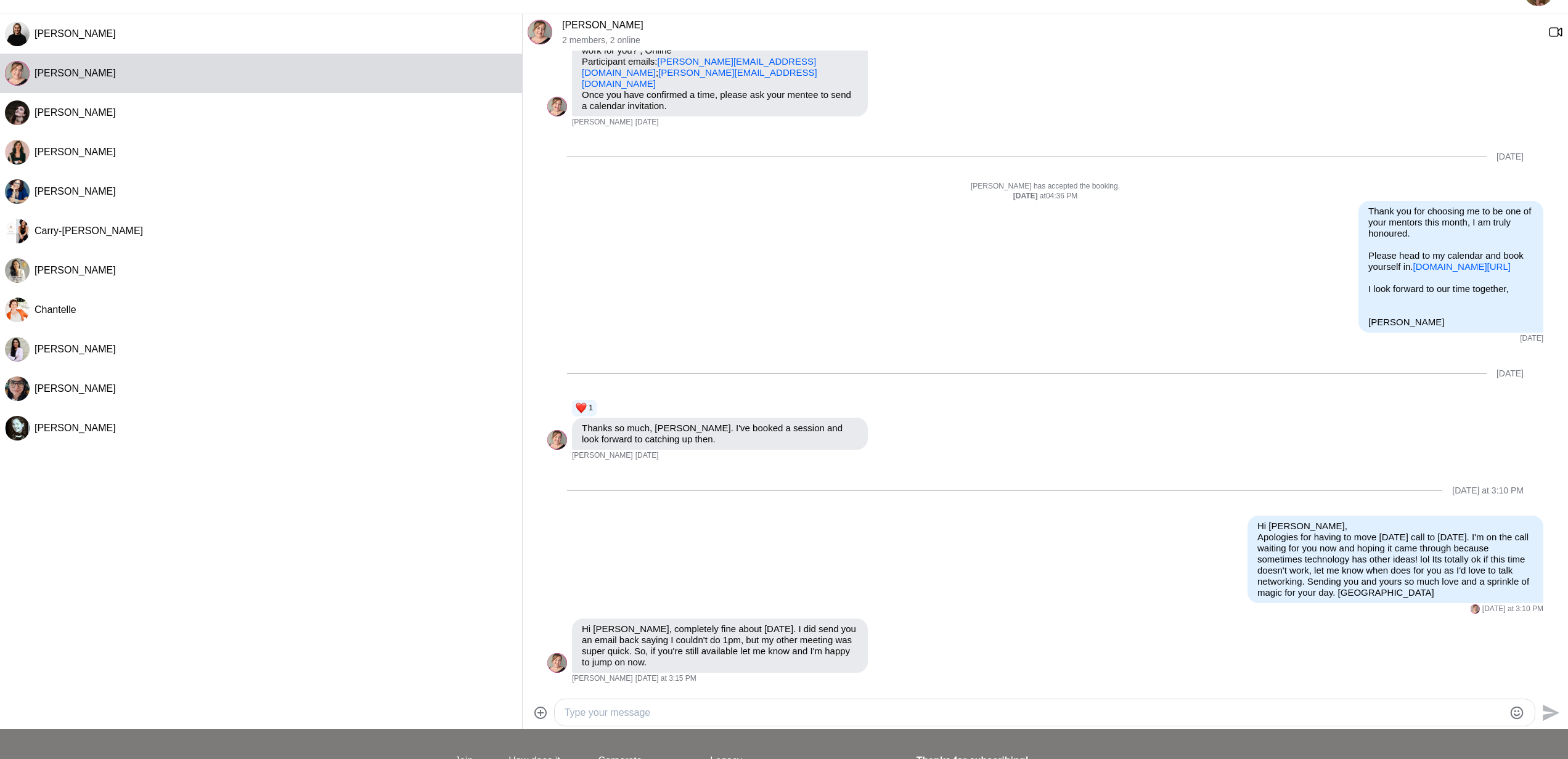
scroll to position [0, 0]
